Goal: Use online tool/utility: Utilize a website feature to perform a specific function

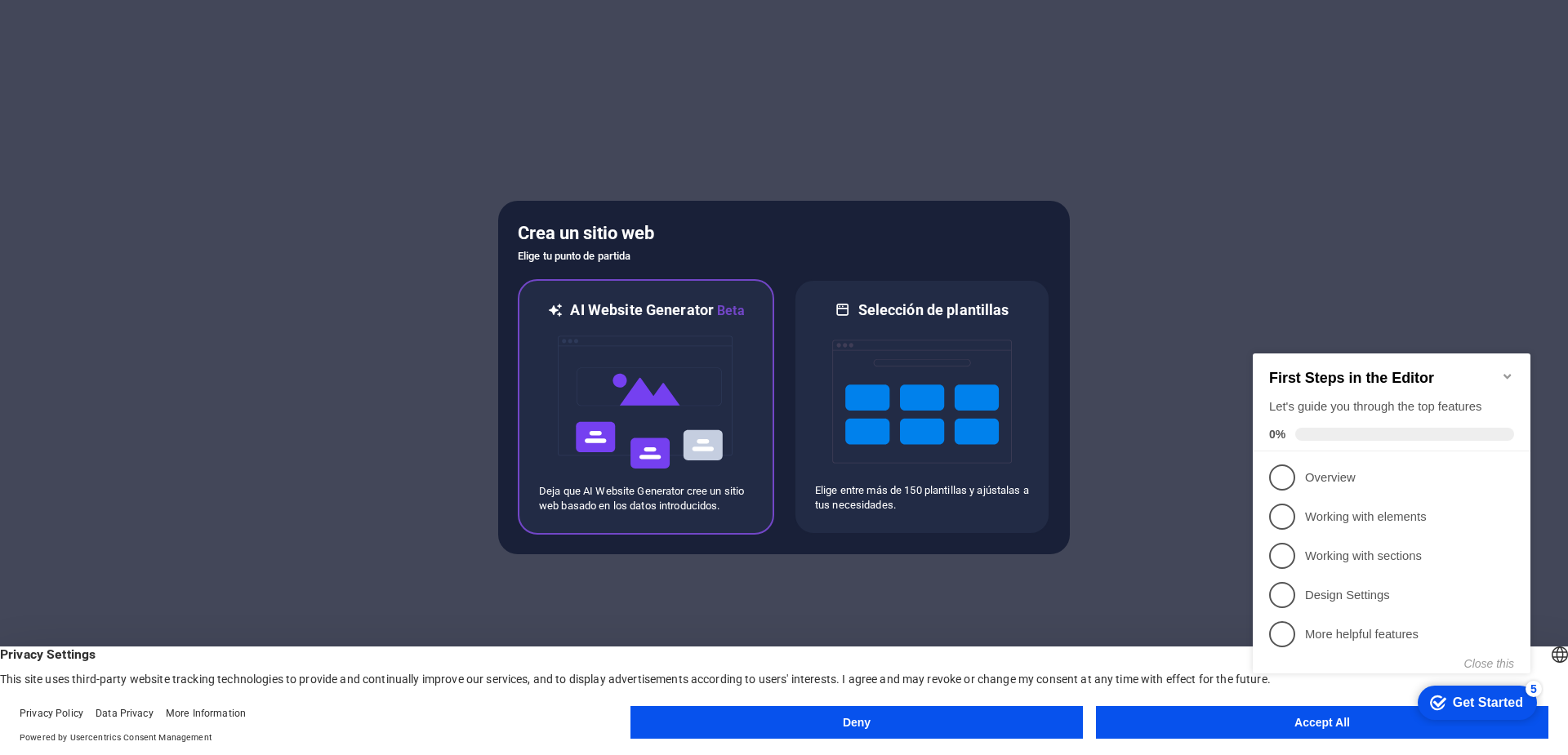
click at [655, 356] on img at bounding box center [646, 402] width 179 height 164
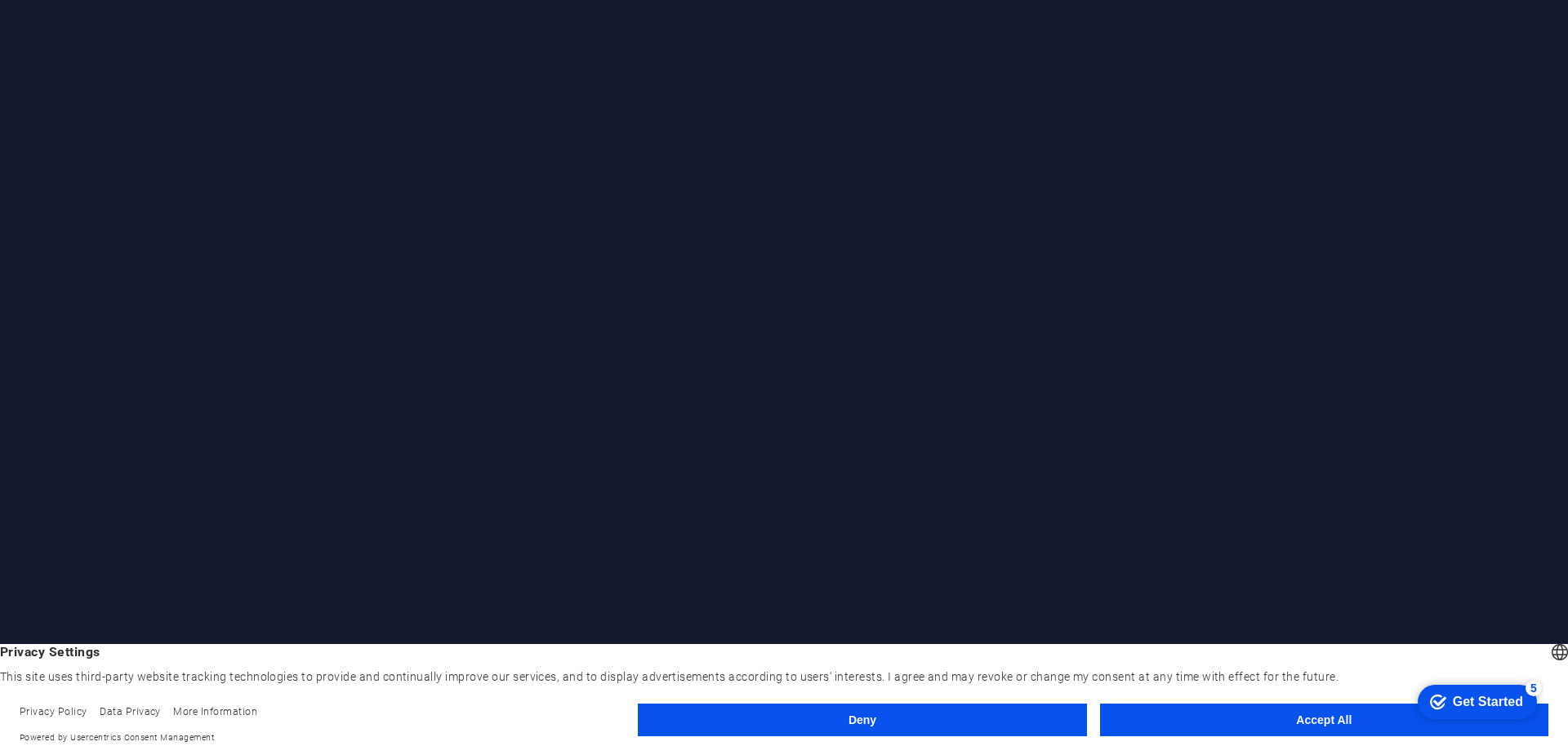
click at [1319, 718] on button "Accept All" at bounding box center [1324, 720] width 448 height 33
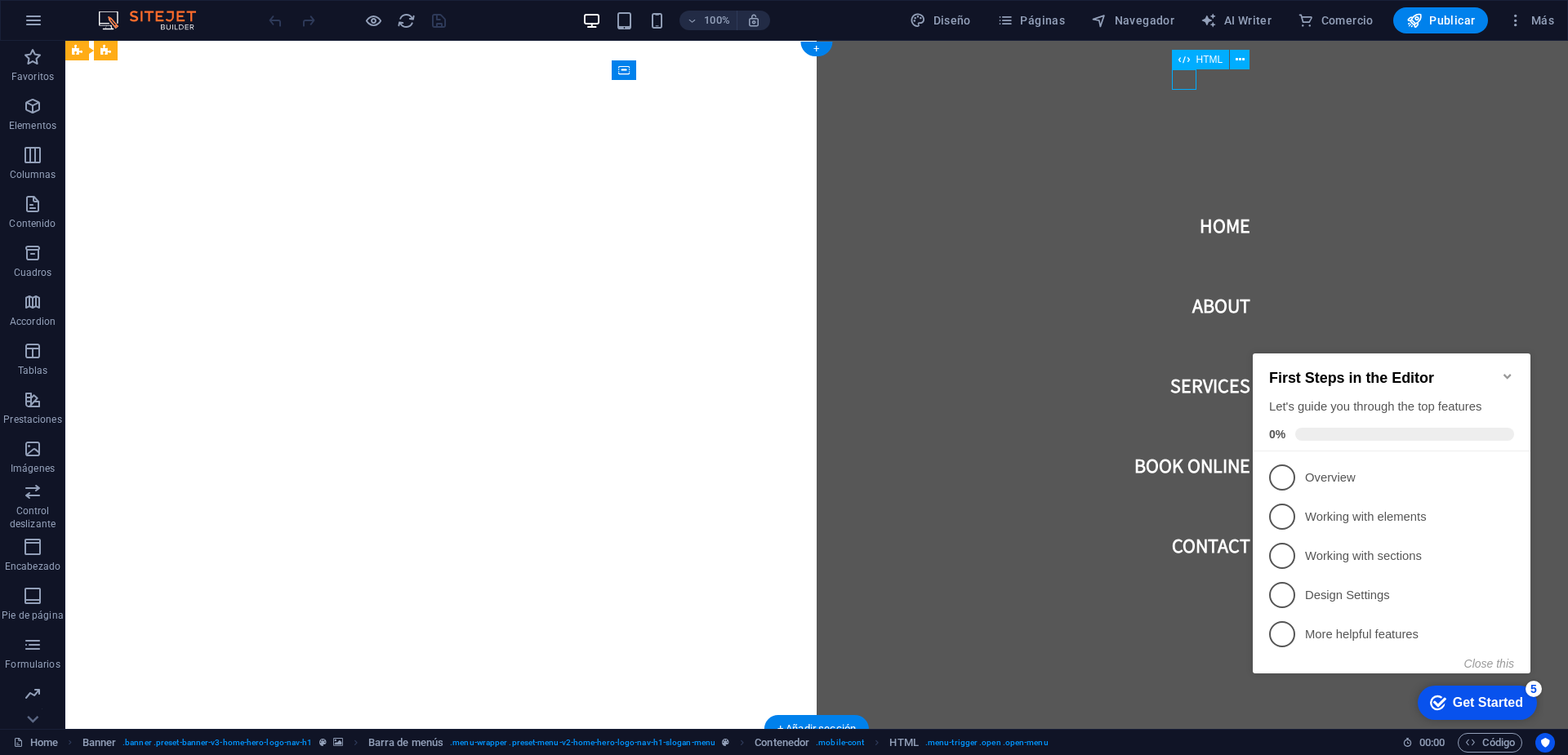
drag, startPoint x: 1188, startPoint y: 77, endPoint x: 1286, endPoint y: 91, distance: 99.0
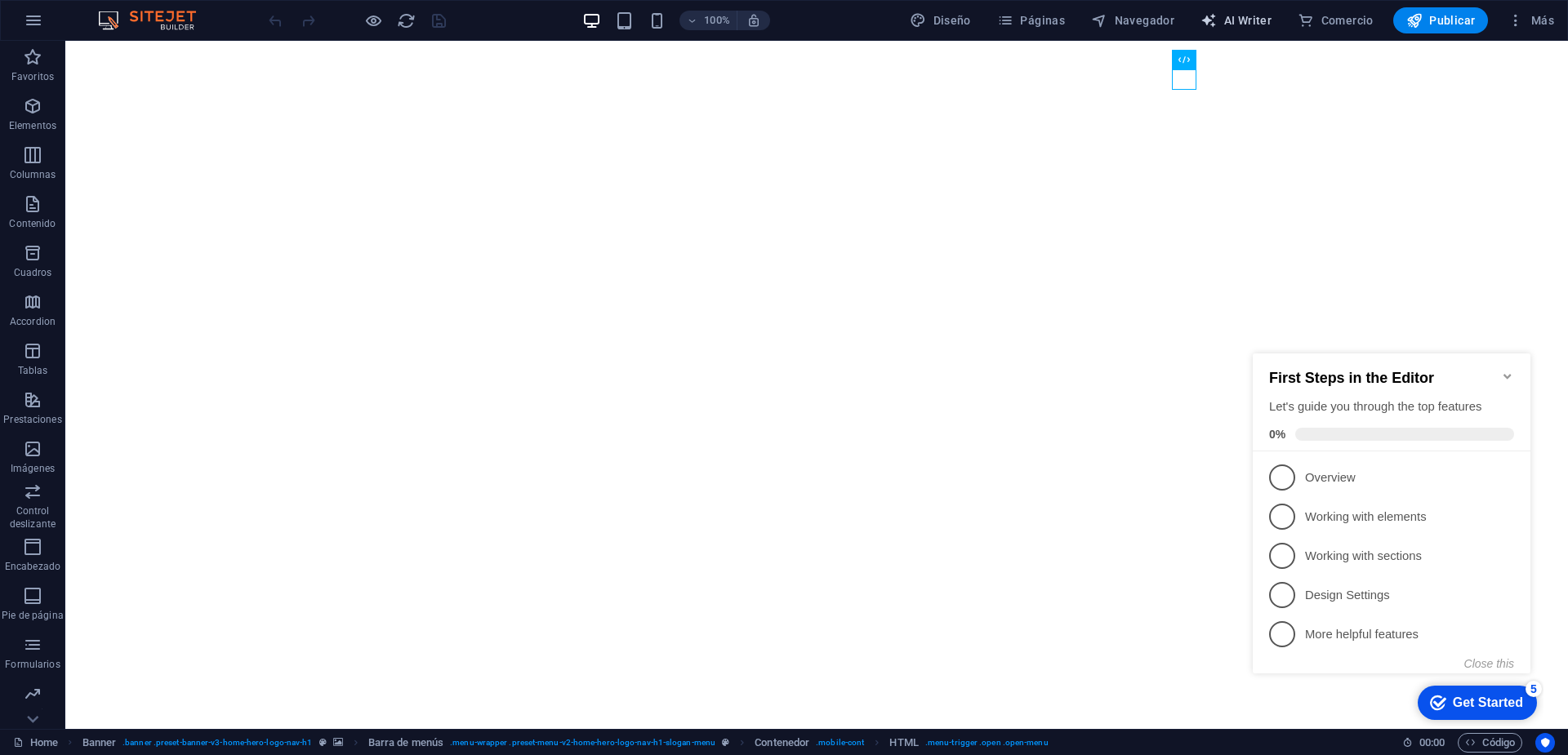
click at [1252, 23] on span "AI Writer" at bounding box center [1236, 20] width 71 height 17
select select "English"
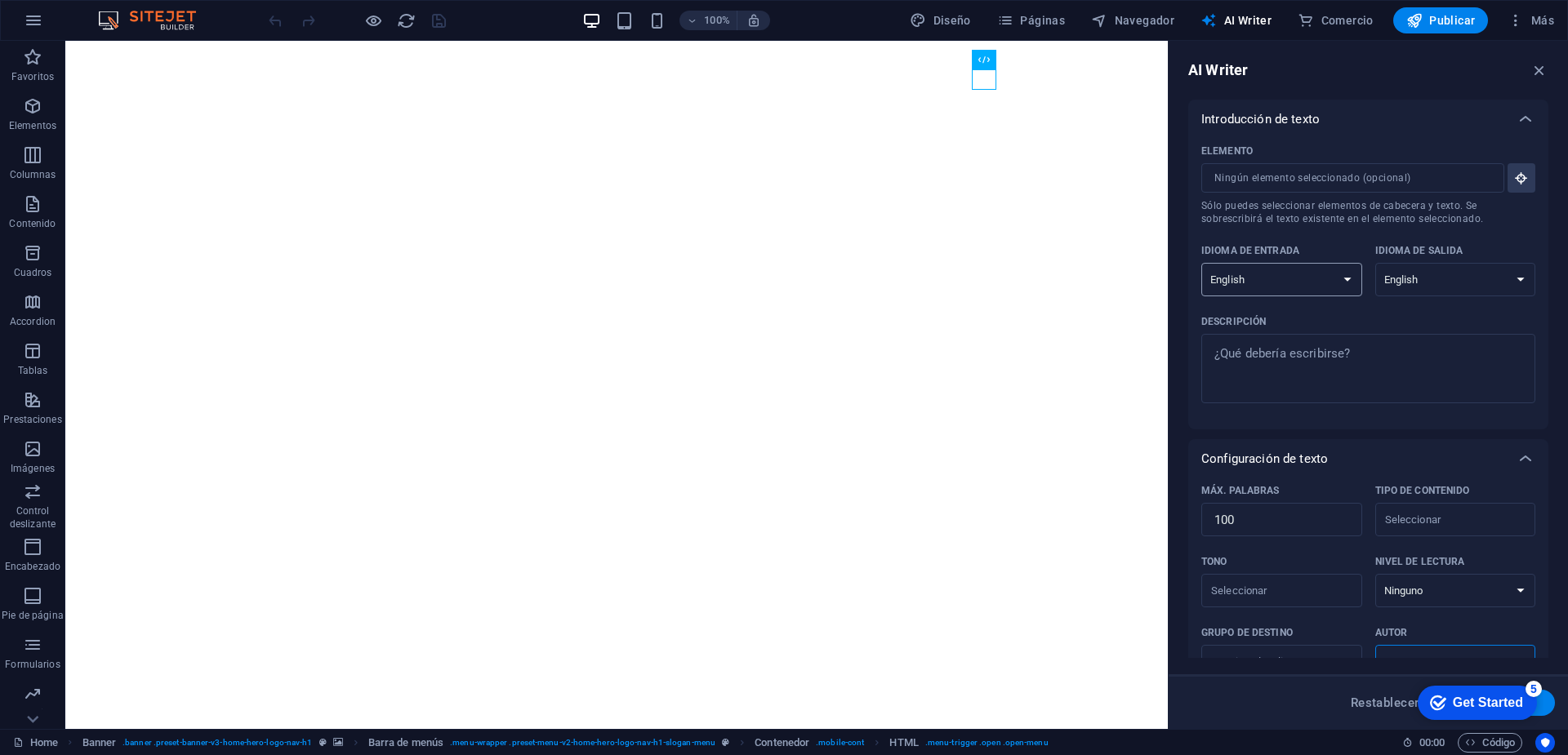
click at [1287, 285] on select "Albanian Arabic Armenian Awadhi Azerbaijani Bashkir Basque Belarusian Bengali B…" at bounding box center [1281, 280] width 161 height 33
select select "Spanish"
click at [1201, 263] on select "Albanian Arabic Armenian Awadhi Azerbaijani Bashkir Basque Belarusian Bengali B…" at bounding box center [1281, 280] width 161 height 33
click at [1405, 280] on select "Albanian Arabic Armenian Awadhi Azerbaijani Bashkir Basque Belarusian Bengali B…" at bounding box center [1455, 280] width 161 height 33
select select "Spanish"
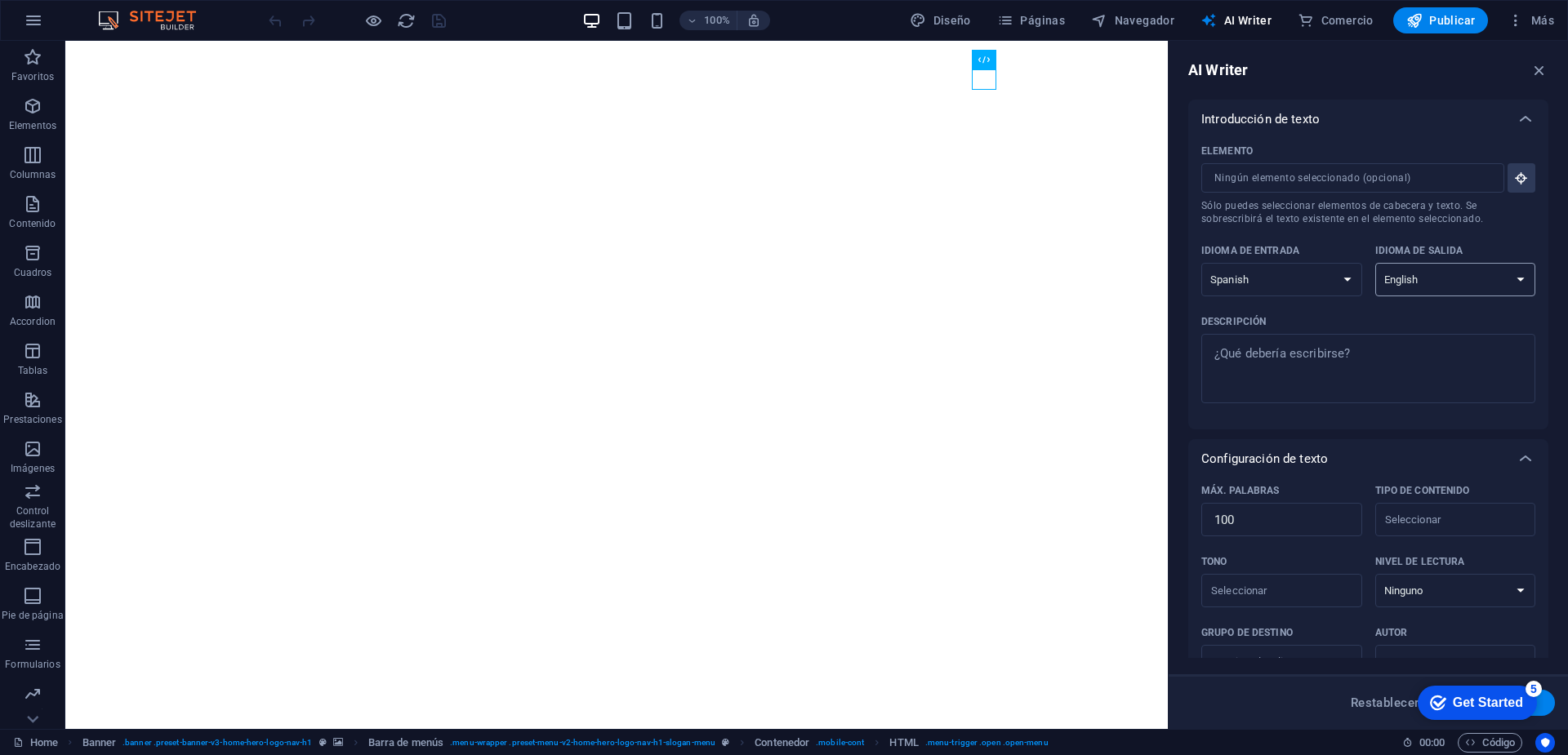
click at [1375, 263] on select "Albanian Arabic Armenian Awadhi Azerbaijani Bashkir Basque Belarusian Bengali B…" at bounding box center [1455, 280] width 161 height 33
click at [1473, 706] on div "Get Started" at bounding box center [1488, 702] width 70 height 15
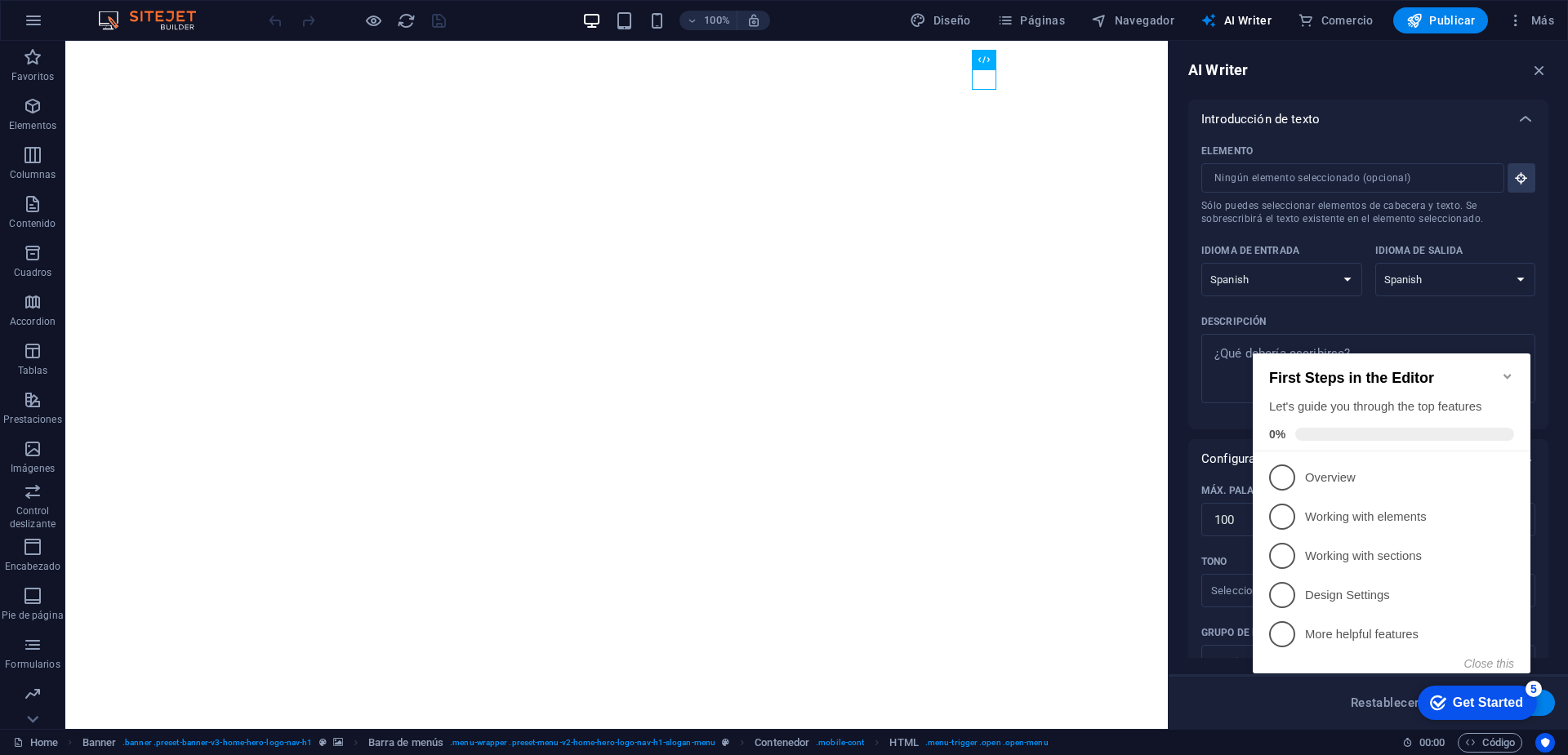
click at [1507, 370] on icon "Minimize checklist" at bounding box center [1507, 376] width 13 height 13
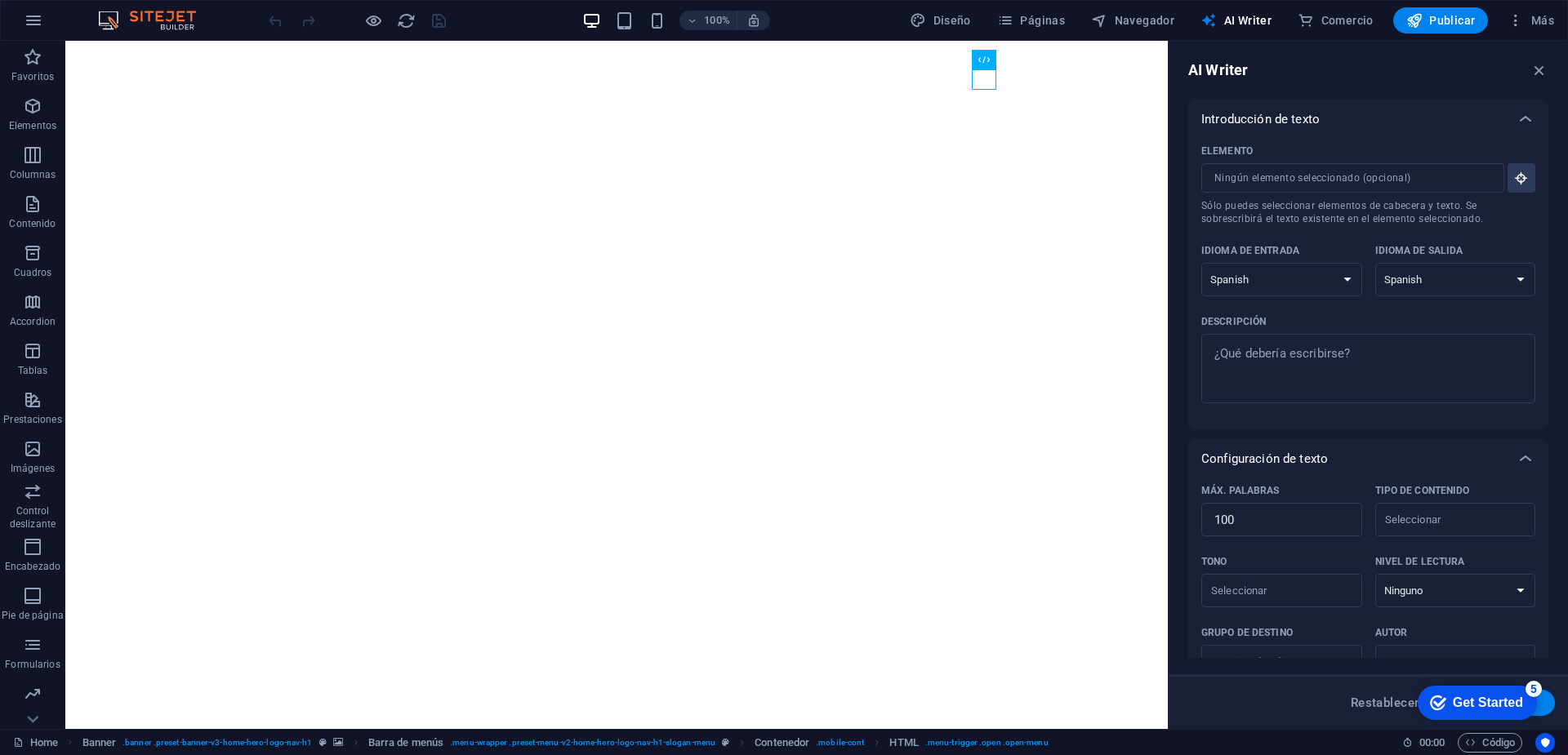
click at [1480, 328] on div "Descripción" at bounding box center [1364, 321] width 327 height 24
click at [1480, 342] on textarea "Descripción x ​" at bounding box center [1368, 368] width 318 height 53
type textarea "x"
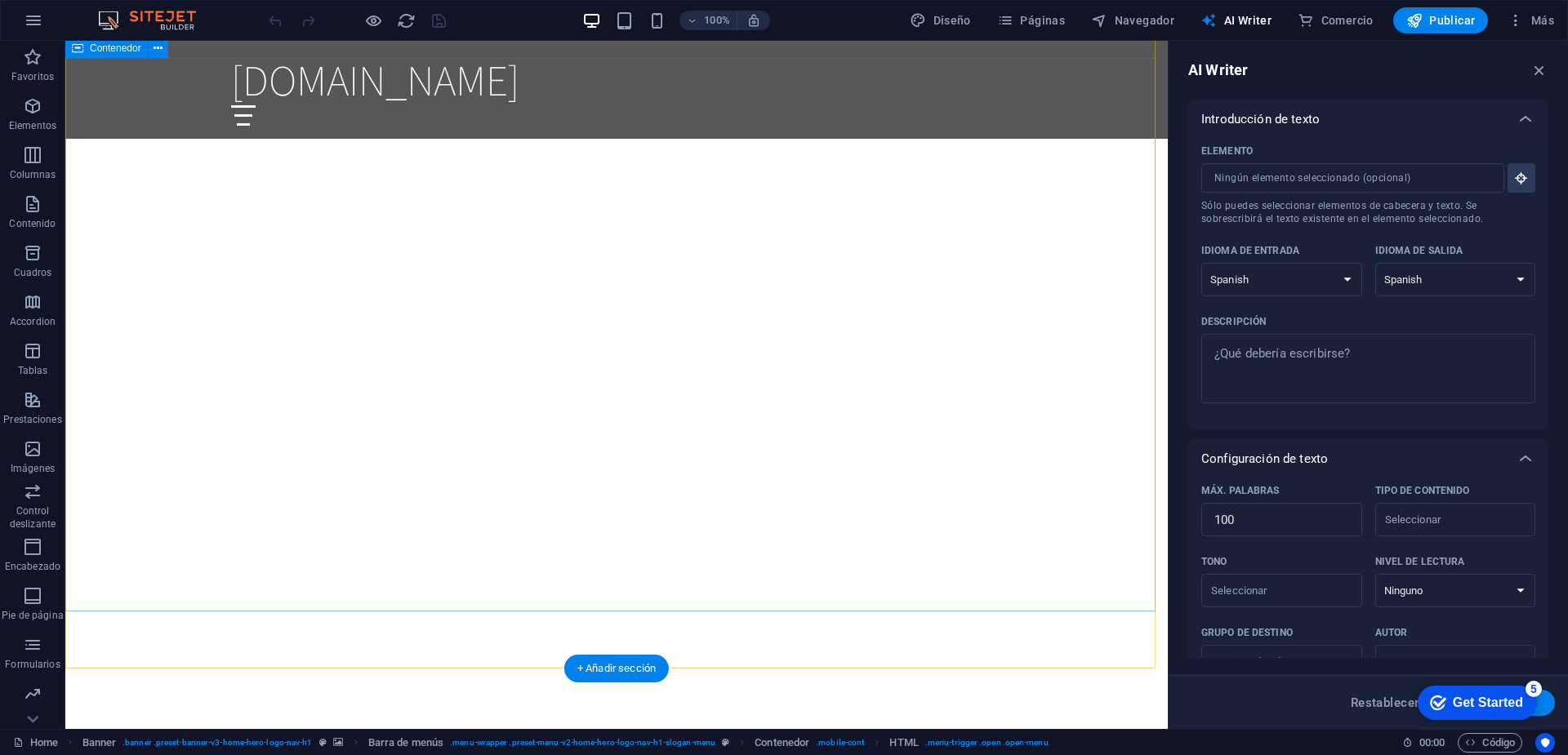
scroll to position [123, 0]
click at [406, 19] on icon "reload" at bounding box center [405, 20] width 19 height 19
click at [410, 29] on icon "reload" at bounding box center [405, 20] width 19 height 19
click at [404, 24] on icon "reload" at bounding box center [405, 20] width 19 height 19
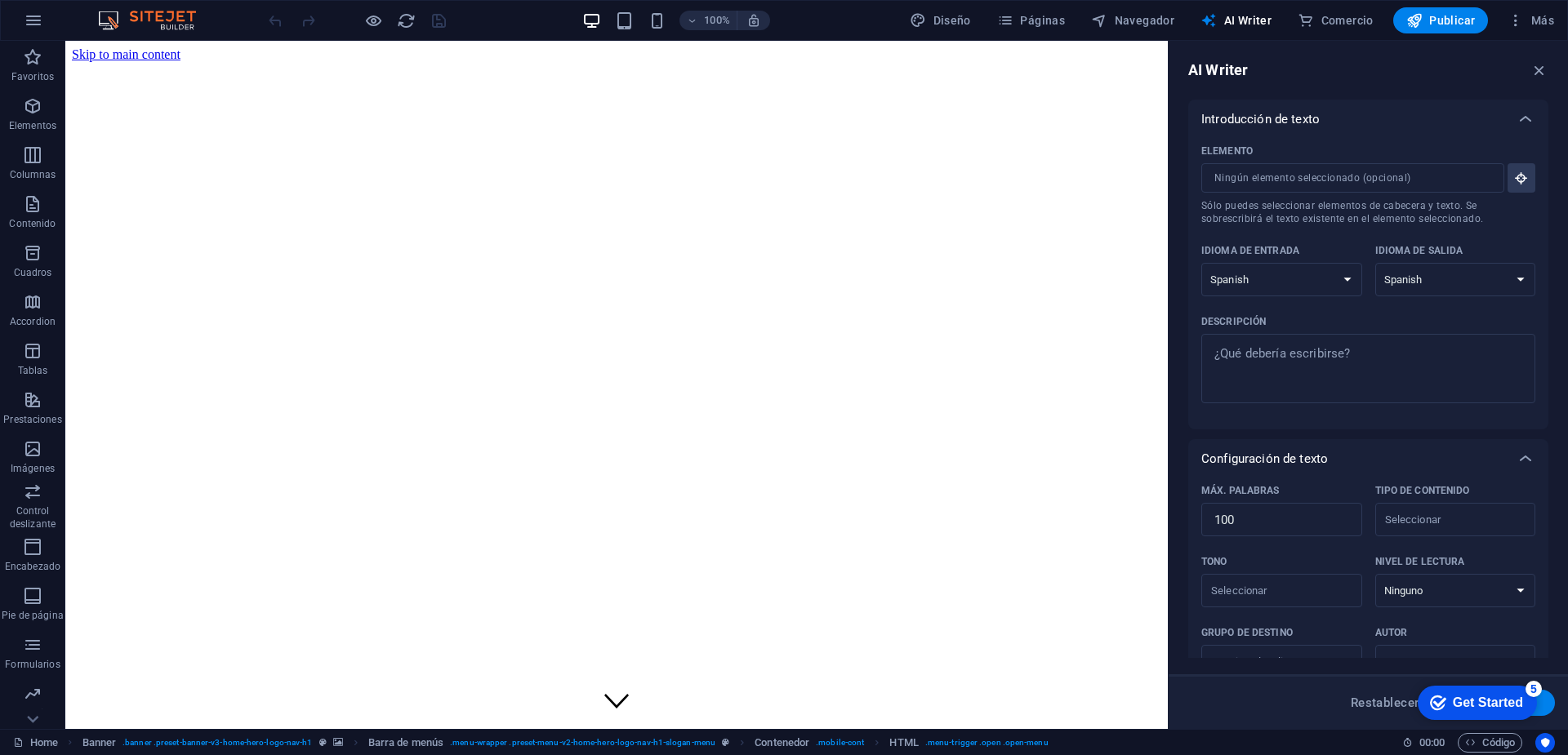
scroll to position [0, 0]
click at [1248, 18] on span "AI Writer" at bounding box center [1236, 20] width 71 height 17
click at [139, 15] on img at bounding box center [155, 20] width 123 height 19
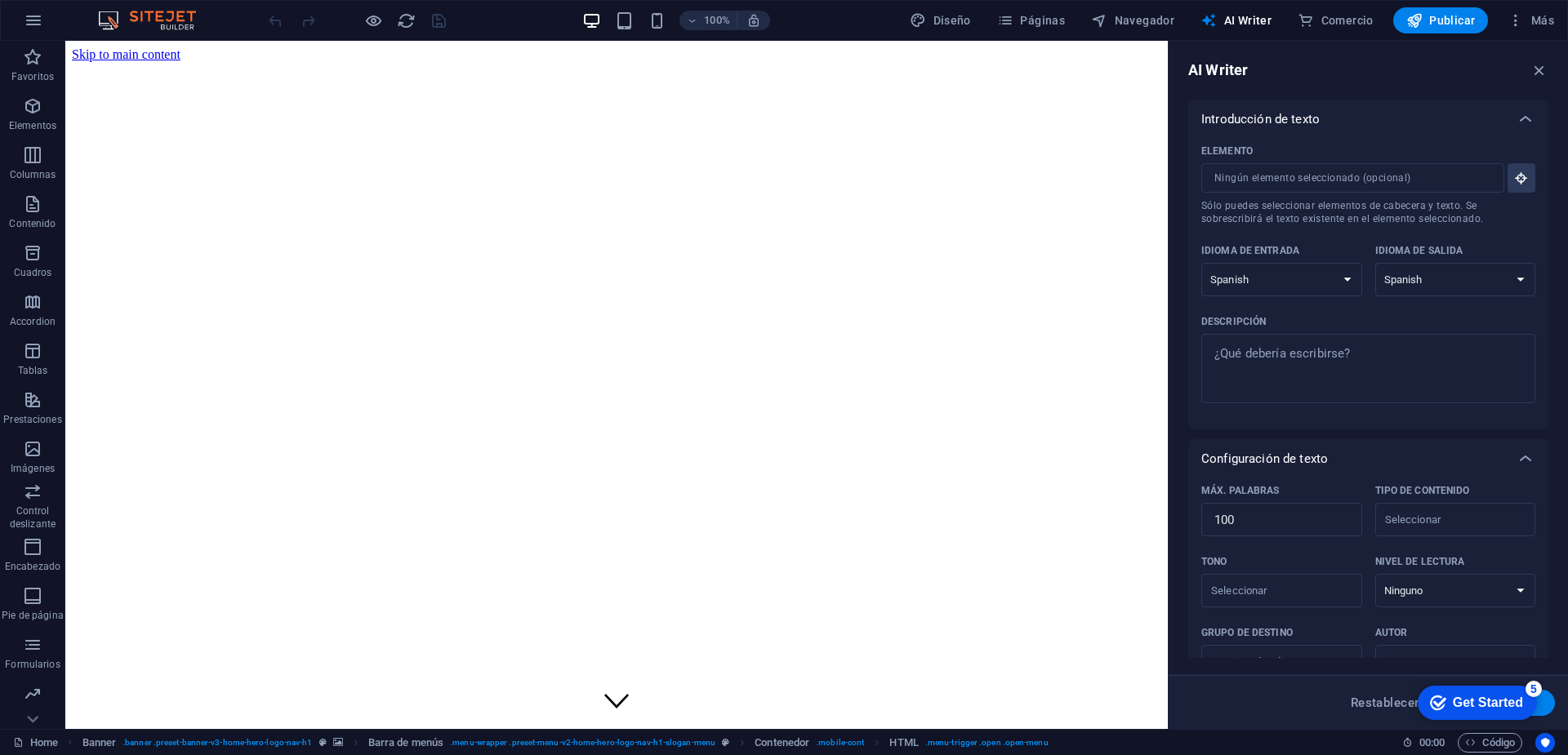
click at [178, 19] on img at bounding box center [155, 20] width 123 height 19
